Goal: Find specific page/section: Find specific page/section

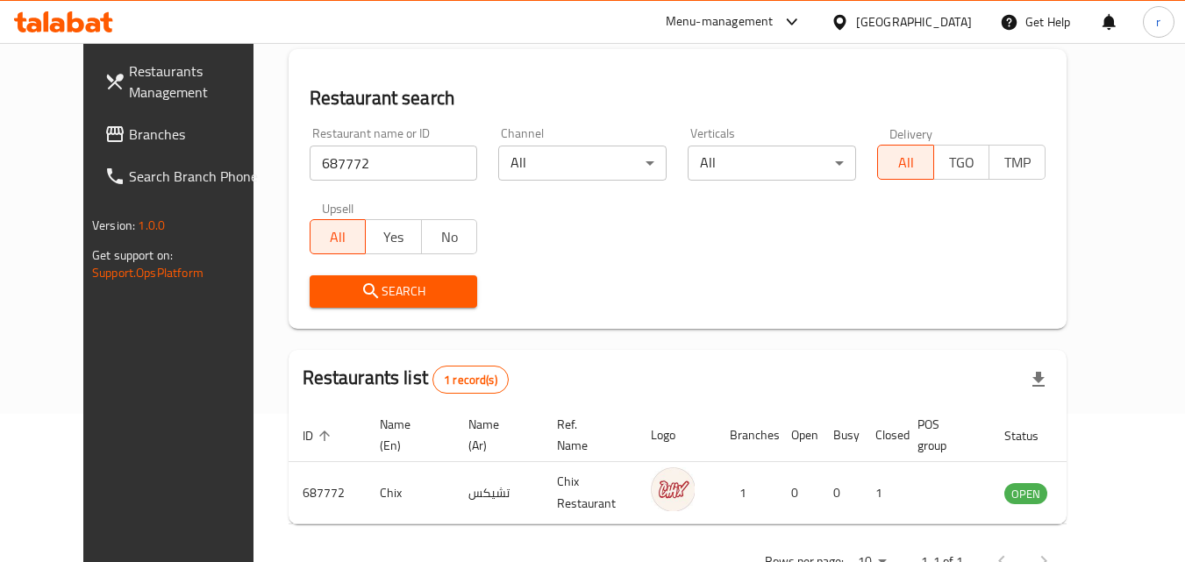
scroll to position [118, 0]
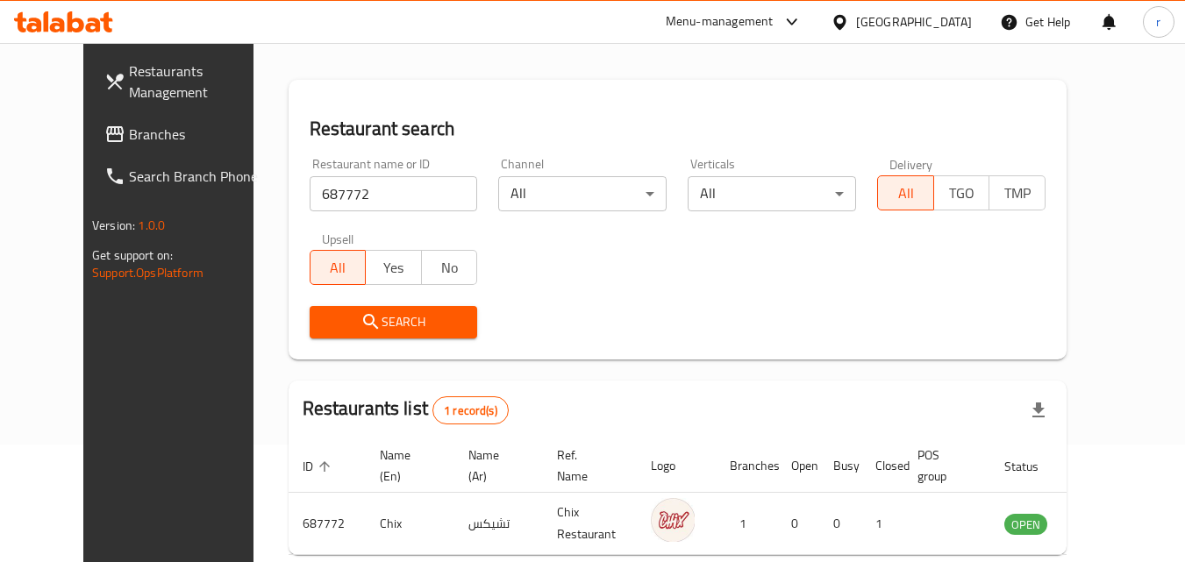
click at [953, 12] on div "[GEOGRAPHIC_DATA]" at bounding box center [914, 21] width 116 height 19
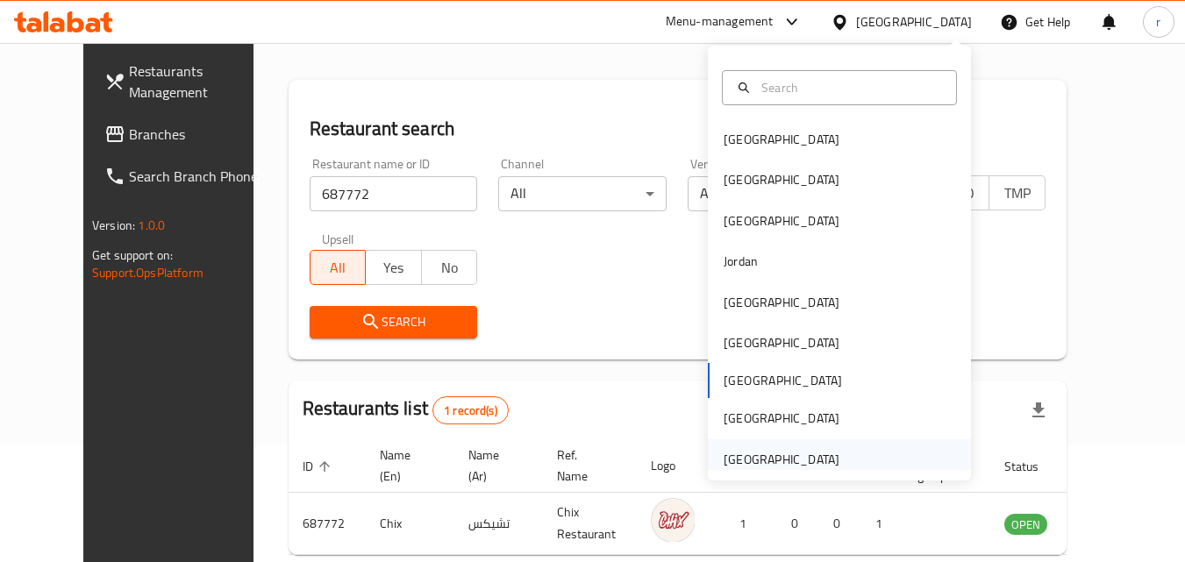
click at [835, 468] on div "[GEOGRAPHIC_DATA]" at bounding box center [782, 459] width 144 height 40
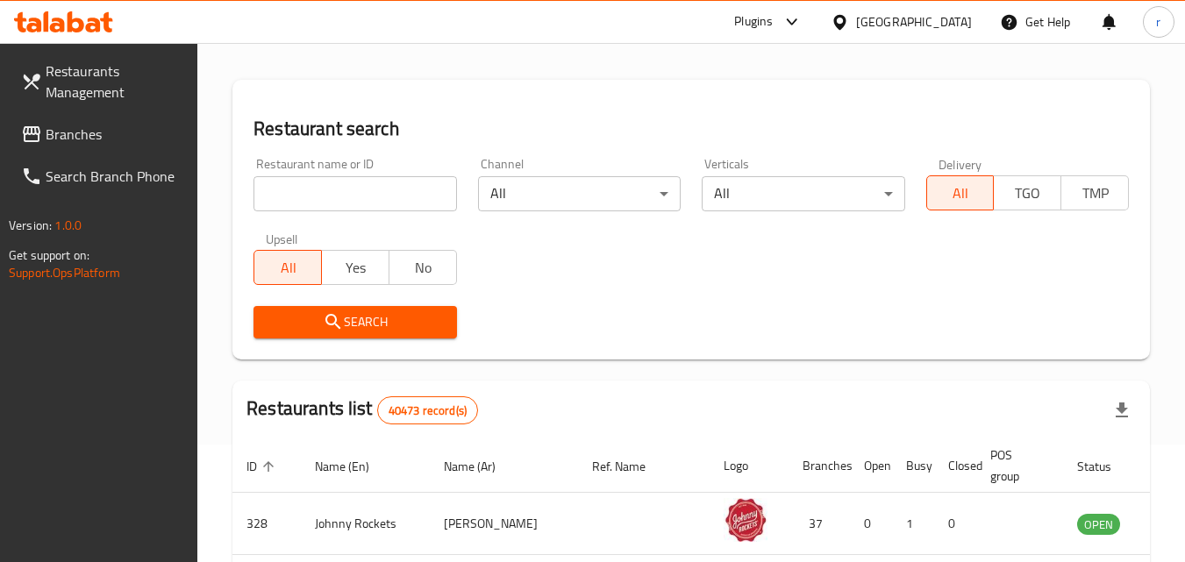
click at [82, 139] on span "Branches" at bounding box center [115, 134] width 139 height 21
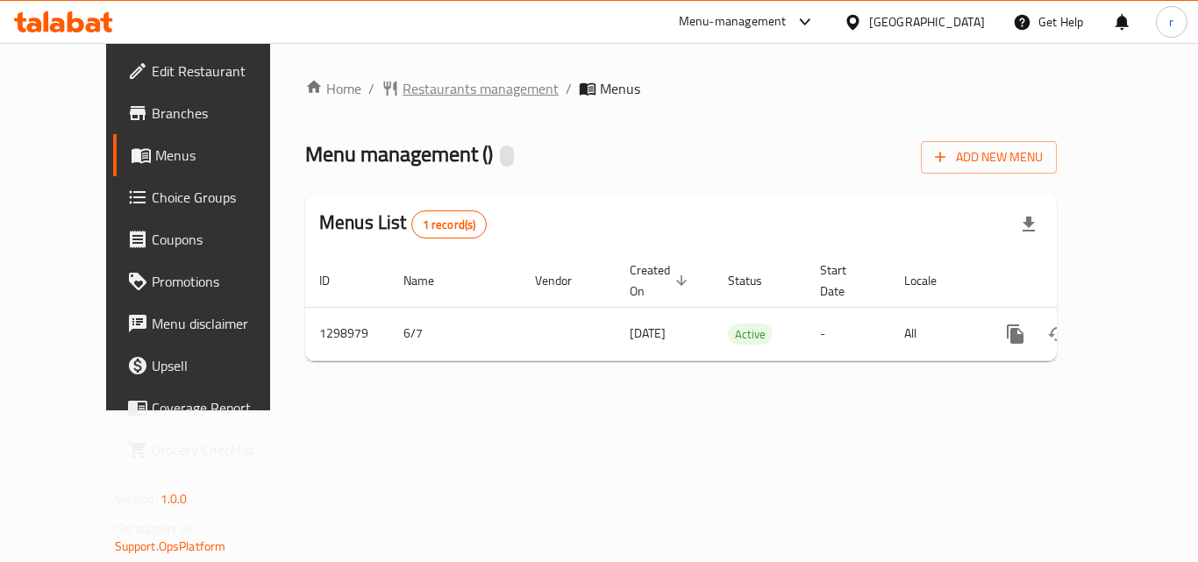
click at [403, 99] on span "Restaurants management" at bounding box center [481, 88] width 156 height 21
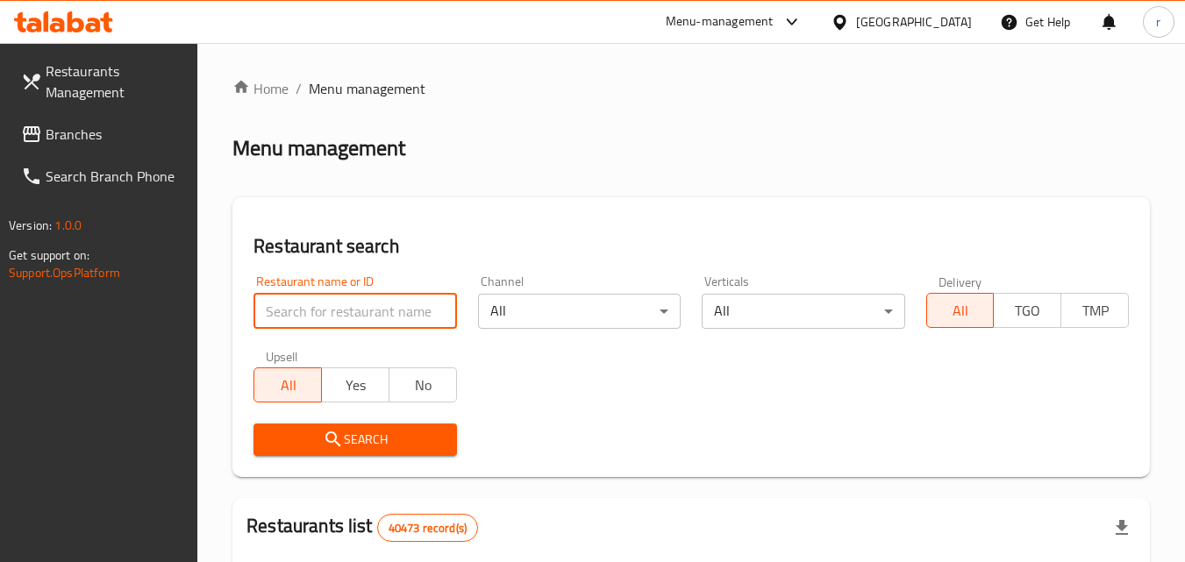
click at [360, 325] on input "search" at bounding box center [354, 311] width 203 height 35
paste input "701061"
type input "701061"
click button "Search" at bounding box center [354, 440] width 203 height 32
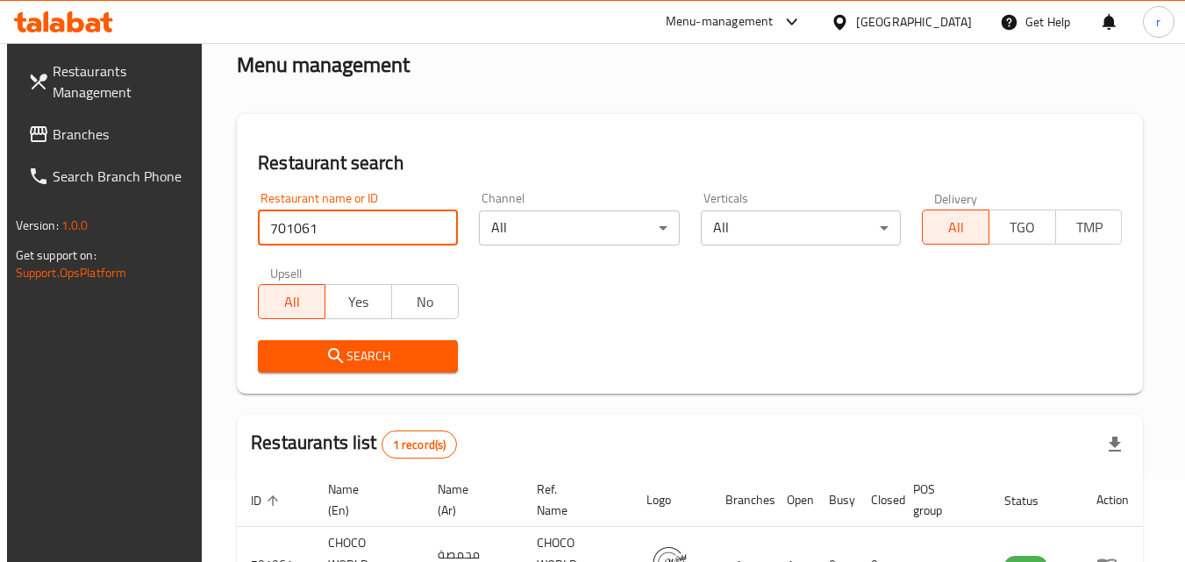
scroll to position [175, 0]
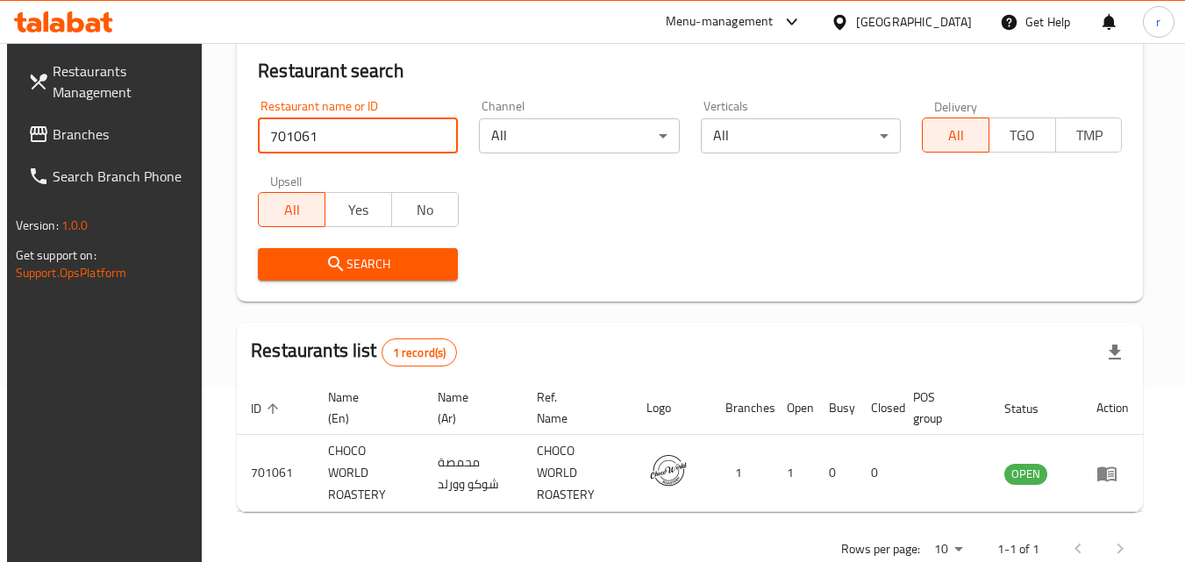
click at [918, 22] on div "[GEOGRAPHIC_DATA]" at bounding box center [914, 21] width 116 height 19
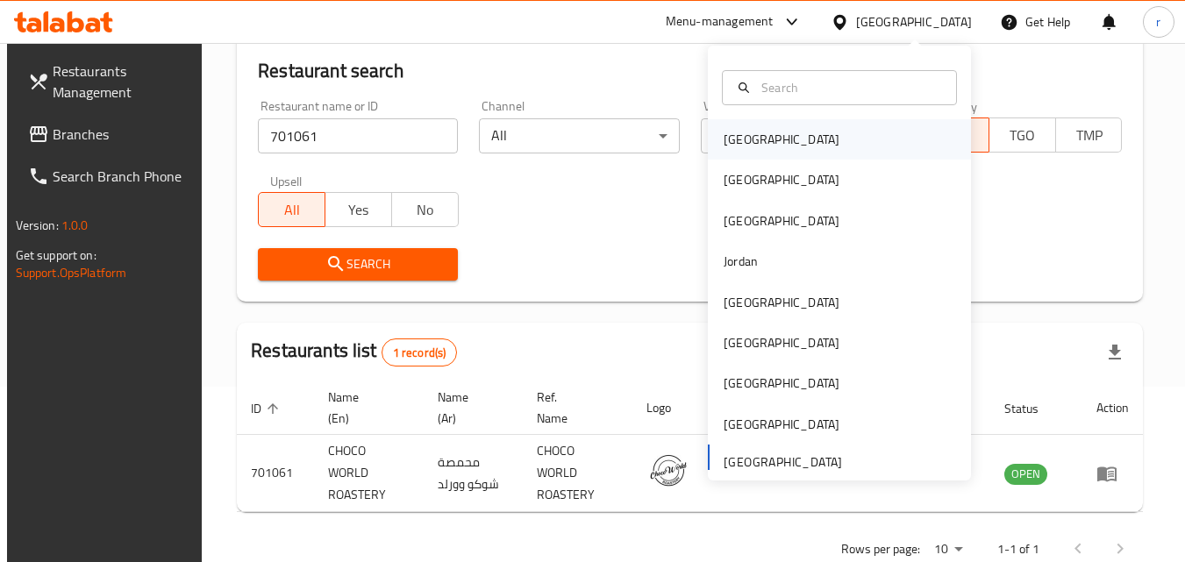
click at [727, 135] on div "[GEOGRAPHIC_DATA]" at bounding box center [782, 139] width 116 height 19
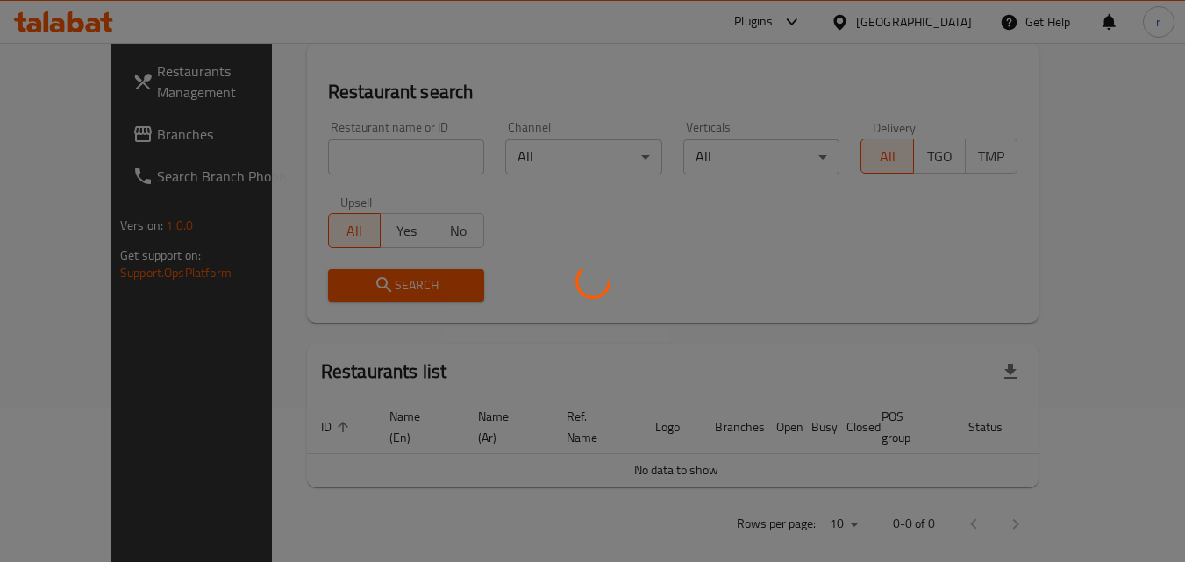
scroll to position [175, 0]
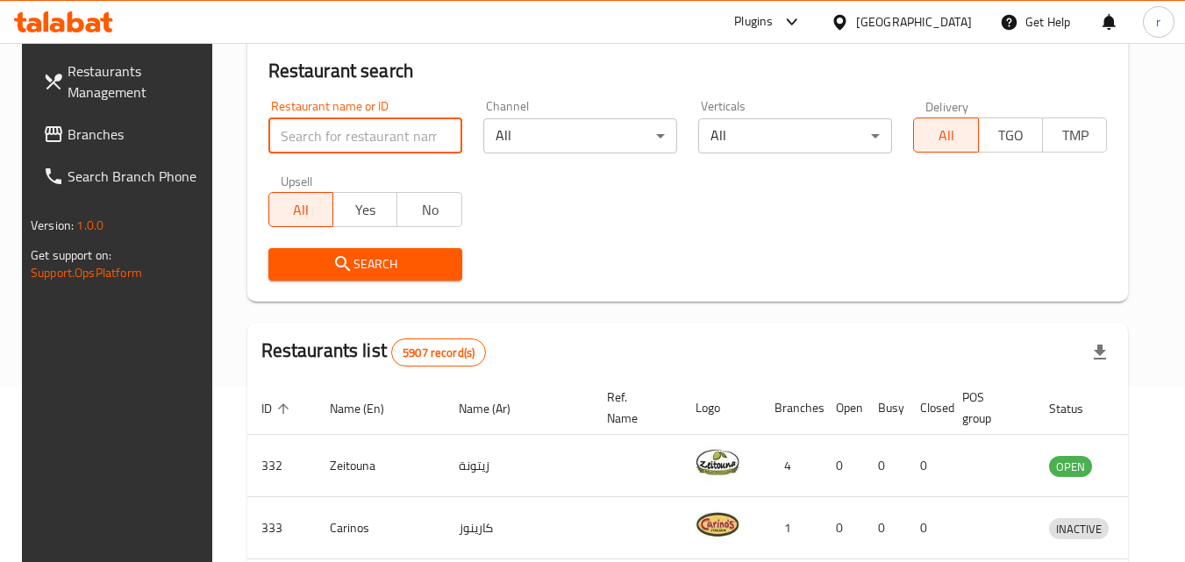
click at [396, 148] on input "search" at bounding box center [365, 135] width 194 height 35
paste input "635618"
type input "635618"
click at [120, 135] on span "Branches" at bounding box center [137, 134] width 139 height 21
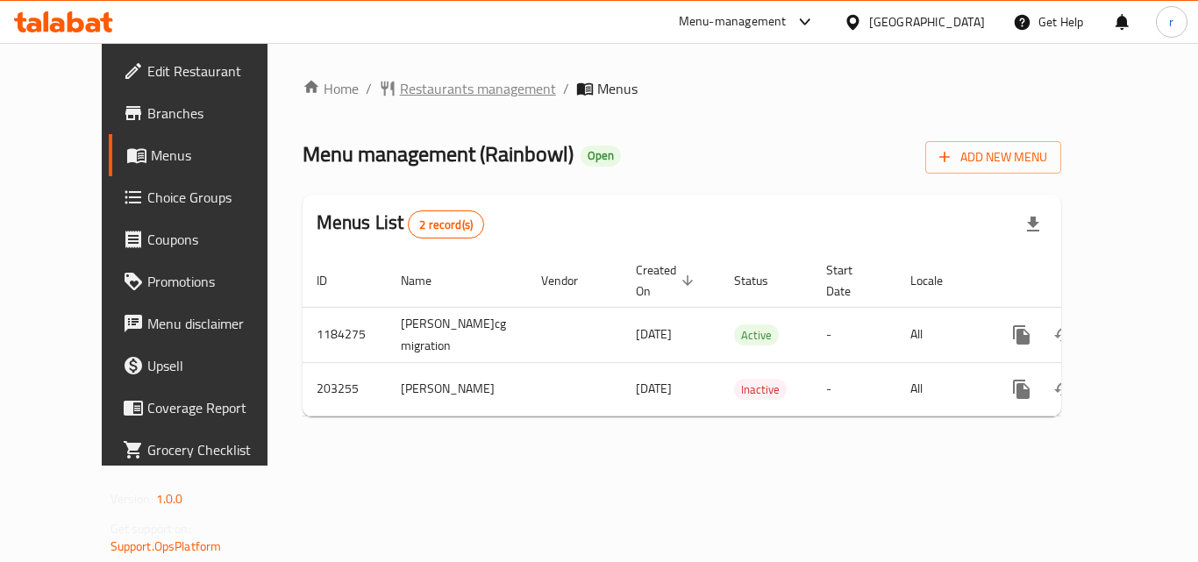
click at [400, 78] on span "Restaurants management" at bounding box center [478, 88] width 156 height 21
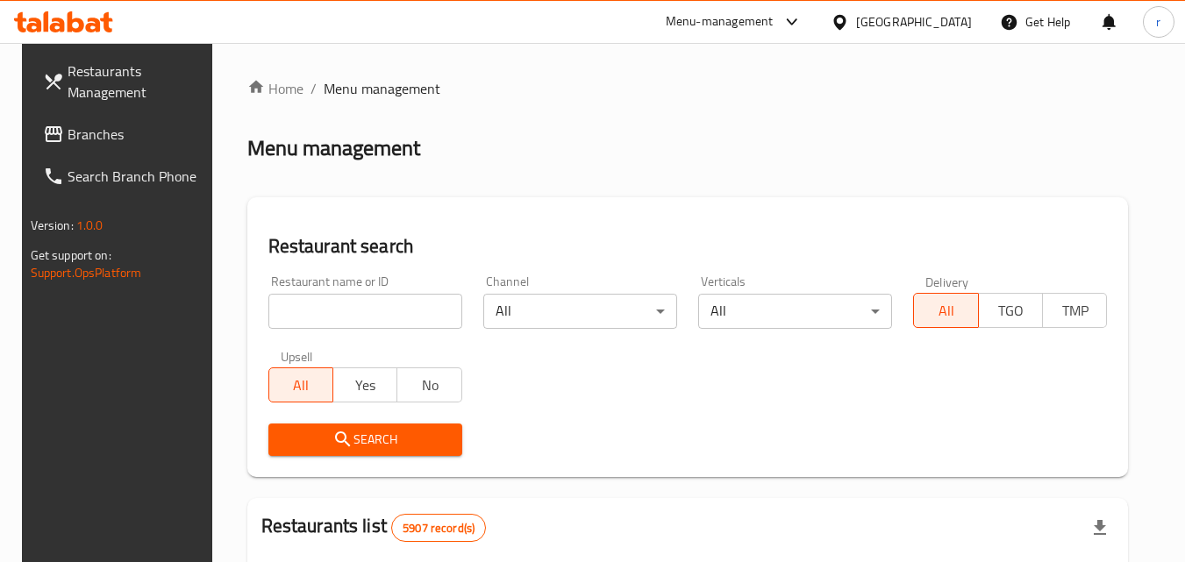
click at [376, 313] on input "search" at bounding box center [365, 311] width 194 height 35
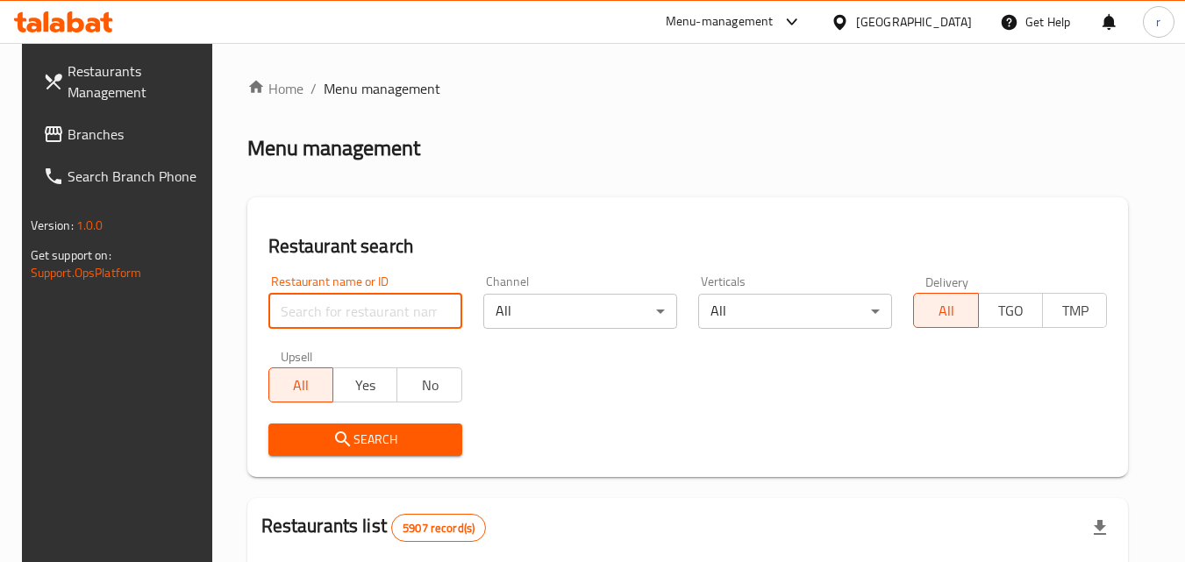
paste input "622521"
type input "622521"
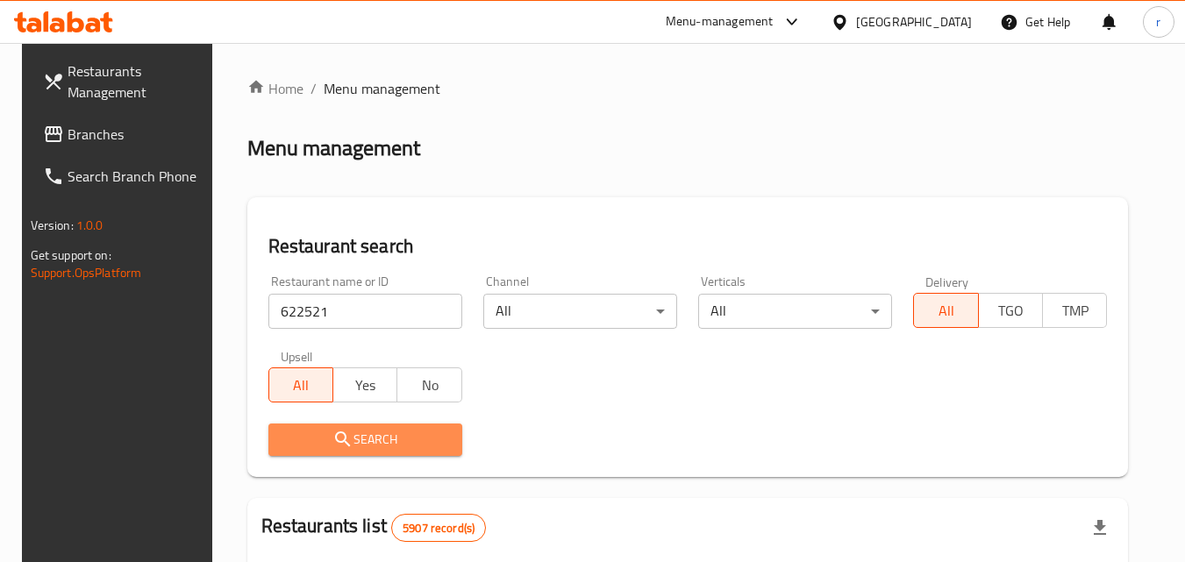
click at [357, 451] on button "Search" at bounding box center [365, 440] width 194 height 32
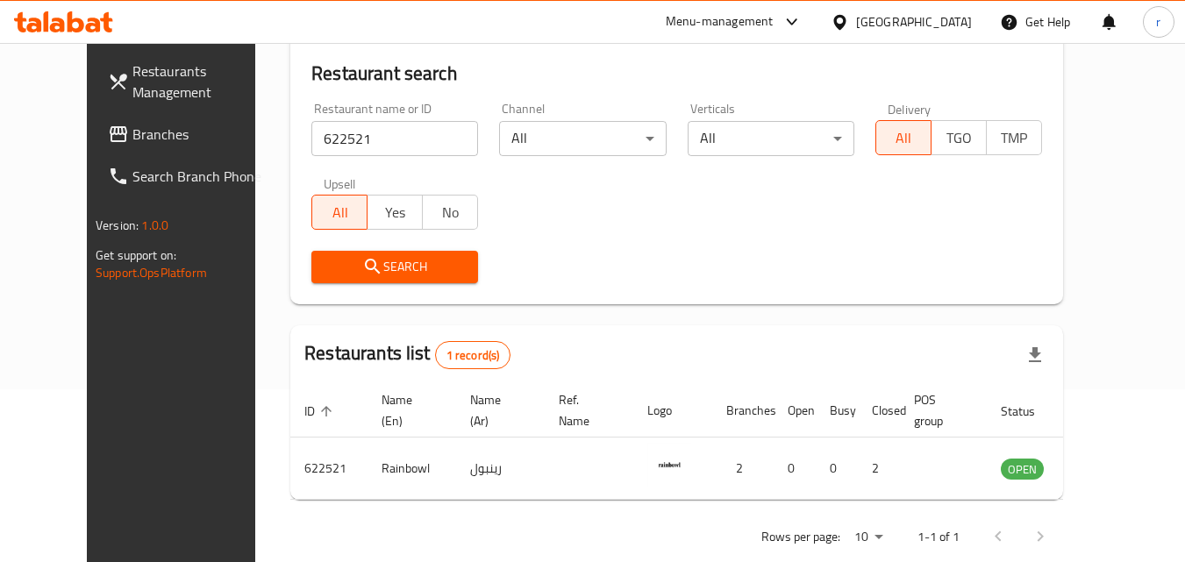
scroll to position [175, 0]
